Goal: Register for event/course

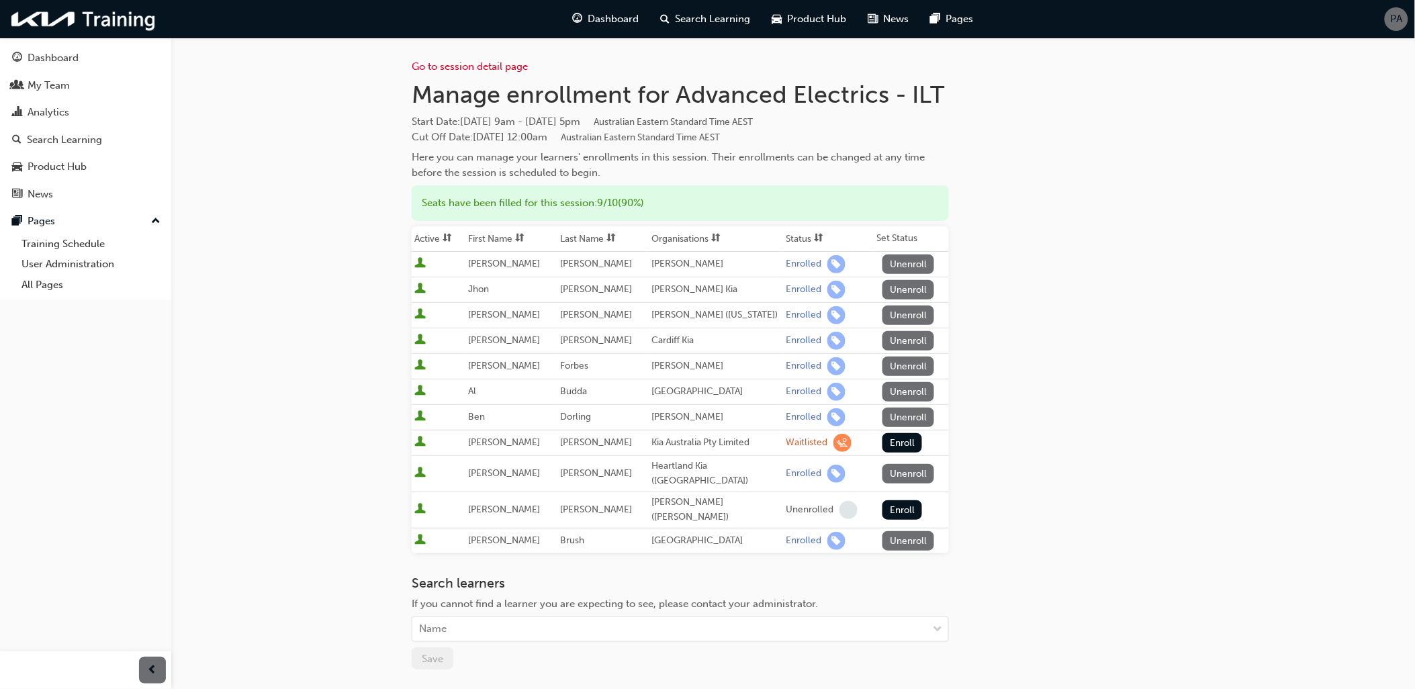
click at [814, 234] on span "sorting-icon" at bounding box center [818, 238] width 9 height 11
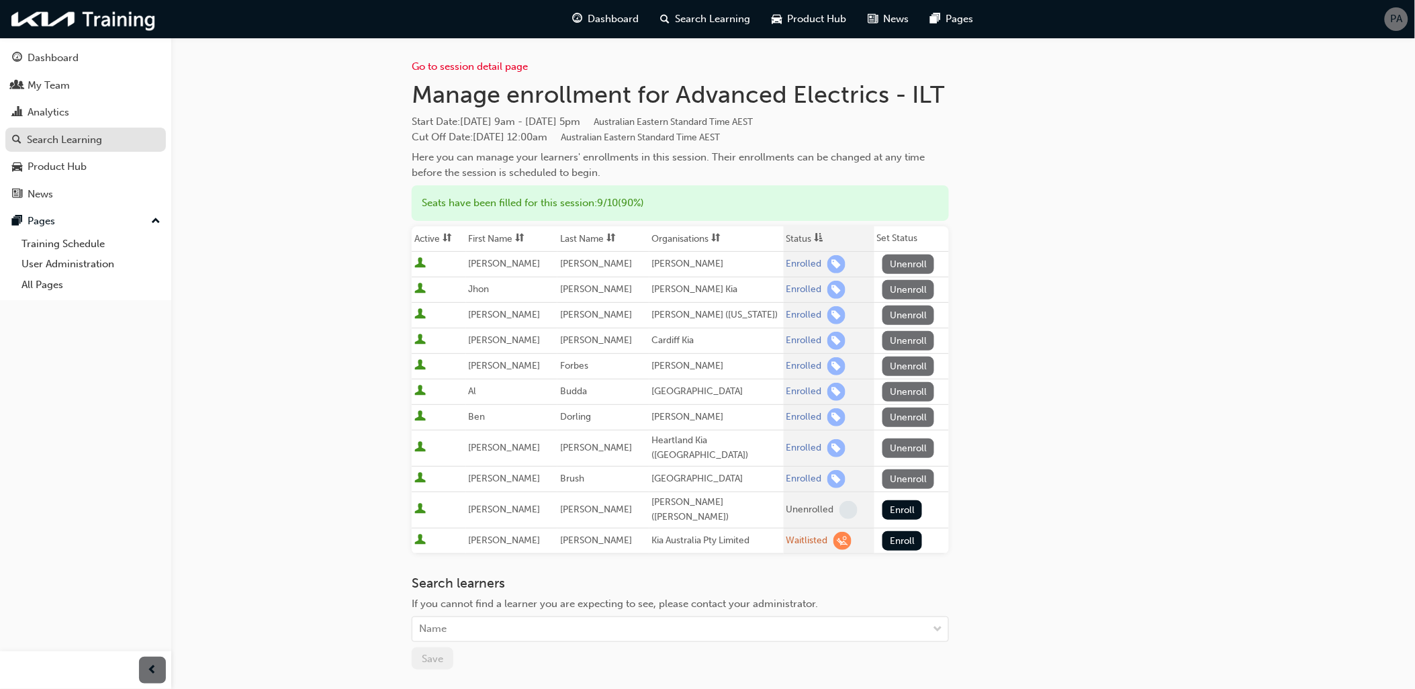
click at [52, 144] on div "Search Learning" at bounding box center [64, 139] width 75 height 15
